Goal: Information Seeking & Learning: Learn about a topic

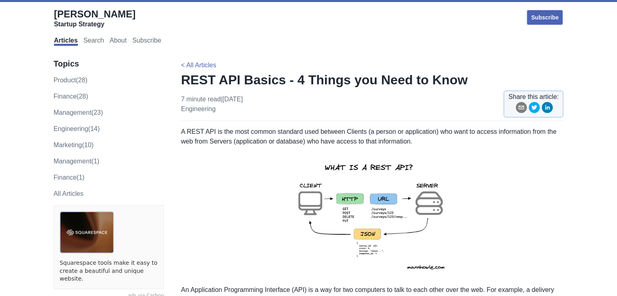
click at [261, 133] on p "A REST API is the most common standard used between Clients (a person or applic…" at bounding box center [372, 136] width 382 height 19
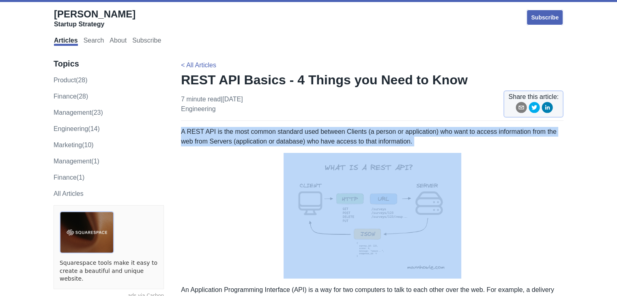
click at [261, 133] on p "A REST API is the most common standard used between Clients (a person or applic…" at bounding box center [372, 136] width 382 height 19
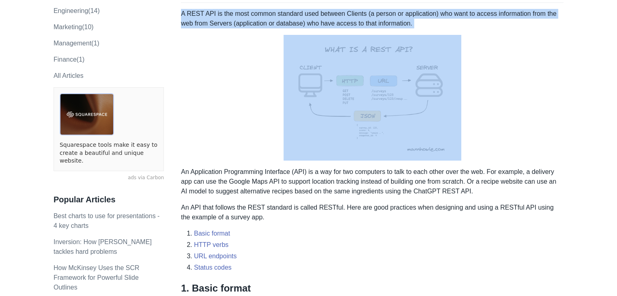
scroll to position [122, 0]
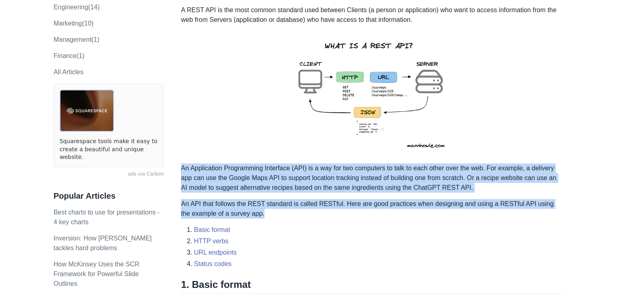
drag, startPoint x: 182, startPoint y: 164, endPoint x: 271, endPoint y: 210, distance: 100.4
click at [323, 184] on p "An Application Programming Interface (API) is a way for two computers to talk t…" at bounding box center [372, 177] width 382 height 29
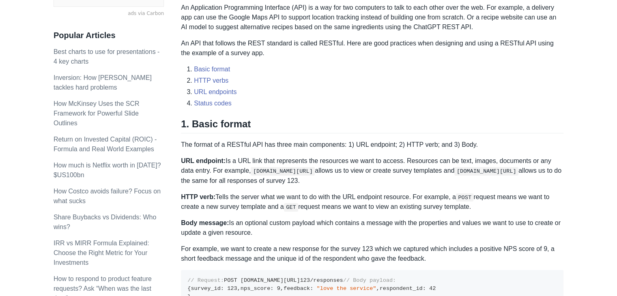
scroll to position [284, 0]
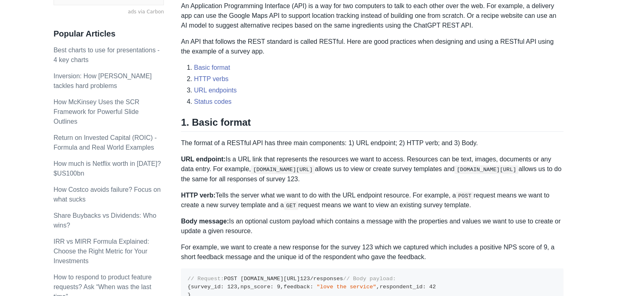
click at [182, 122] on h2 "1. Basic format" at bounding box center [372, 123] width 382 height 15
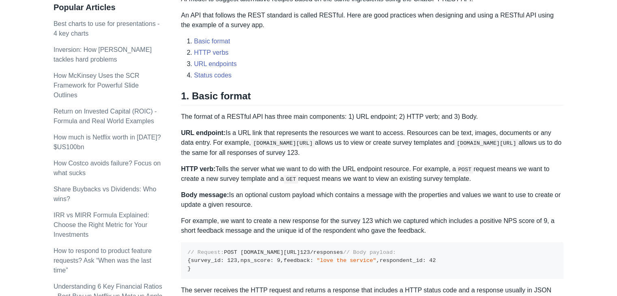
scroll to position [324, 0]
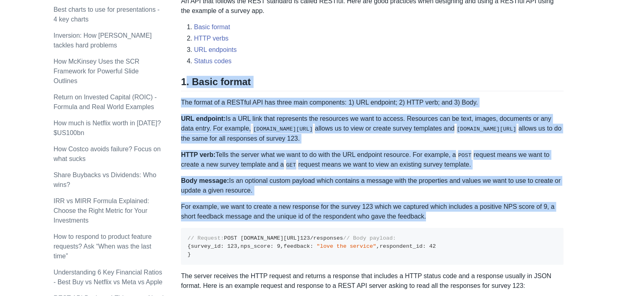
drag, startPoint x: 188, startPoint y: 90, endPoint x: 425, endPoint y: 215, distance: 268.2
click at [344, 176] on p "Body message: Is an optional custom payload which contains a message with the p…" at bounding box center [372, 185] width 382 height 19
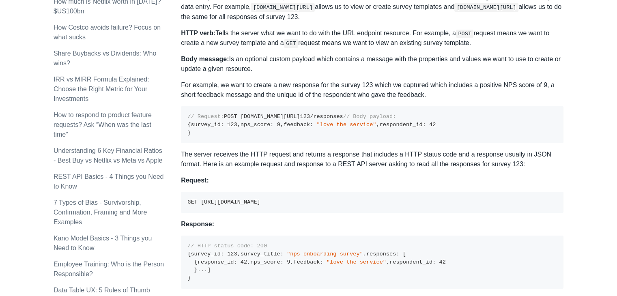
scroll to position [486, 0]
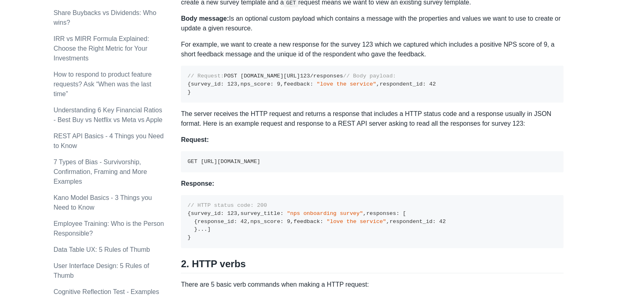
click at [277, 129] on p "The server receives the HTTP request and returns a response that includes a HTT…" at bounding box center [372, 118] width 382 height 19
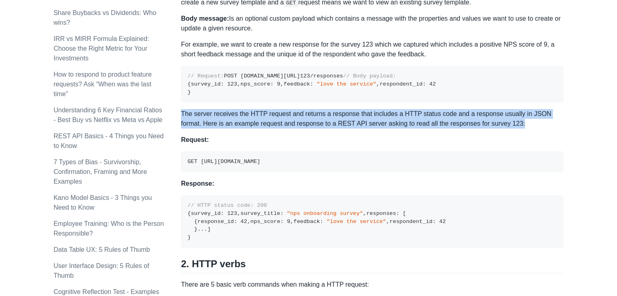
click at [277, 129] on p "The server receives the HTTP request and returns a response that includes a HTT…" at bounding box center [372, 118] width 382 height 19
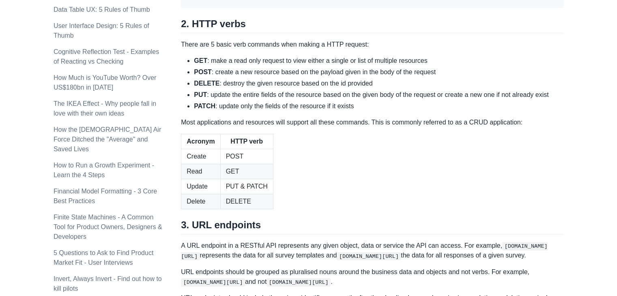
scroll to position [770, 0]
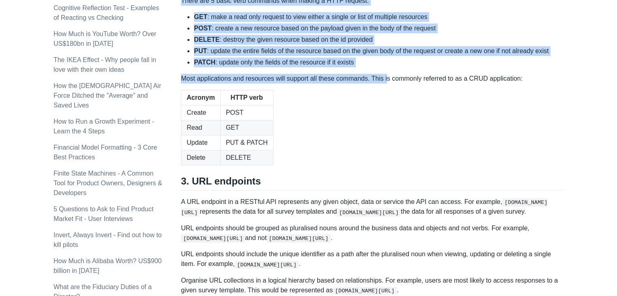
drag, startPoint x: 191, startPoint y: 103, endPoint x: 385, endPoint y: 210, distance: 221.7
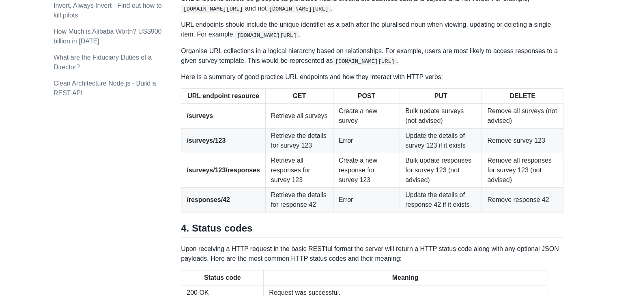
scroll to position [1013, 0]
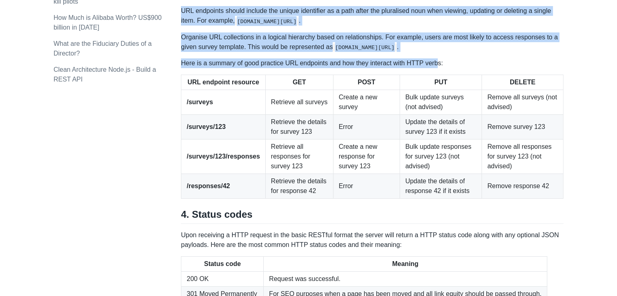
drag, startPoint x: 188, startPoint y: 66, endPoint x: 435, endPoint y: 182, distance: 272.0
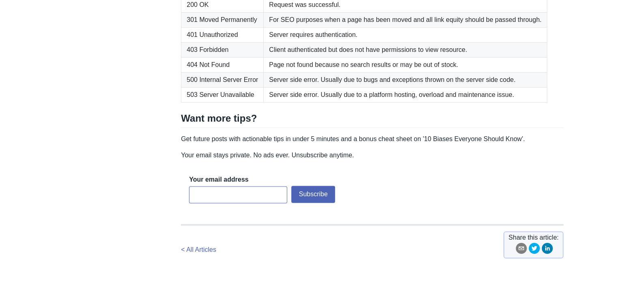
scroll to position [1297, 0]
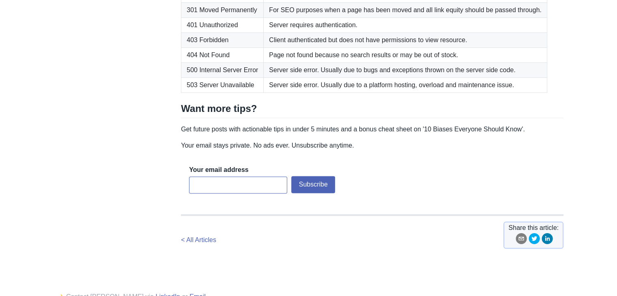
drag, startPoint x: 265, startPoint y: 75, endPoint x: 375, endPoint y: 82, distance: 109.7
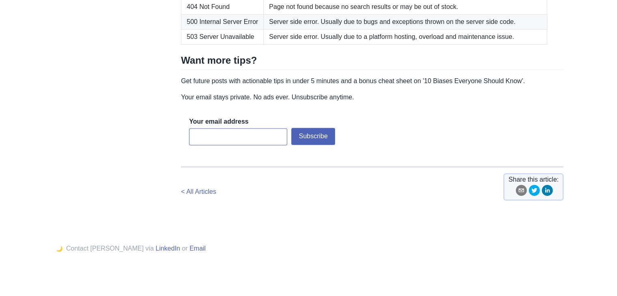
scroll to position [1419, 0]
drag, startPoint x: 220, startPoint y: 110, endPoint x: 237, endPoint y: 112, distance: 16.7
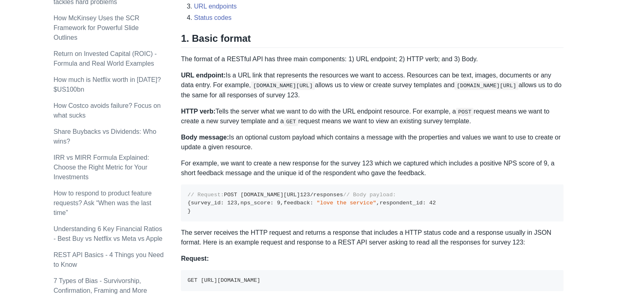
scroll to position [383, 0]
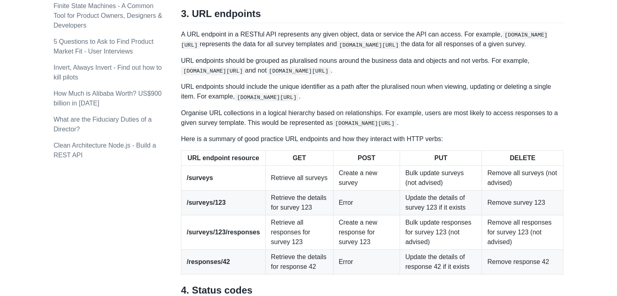
scroll to position [901, 0]
